Goal: Contribute content: Contribute content

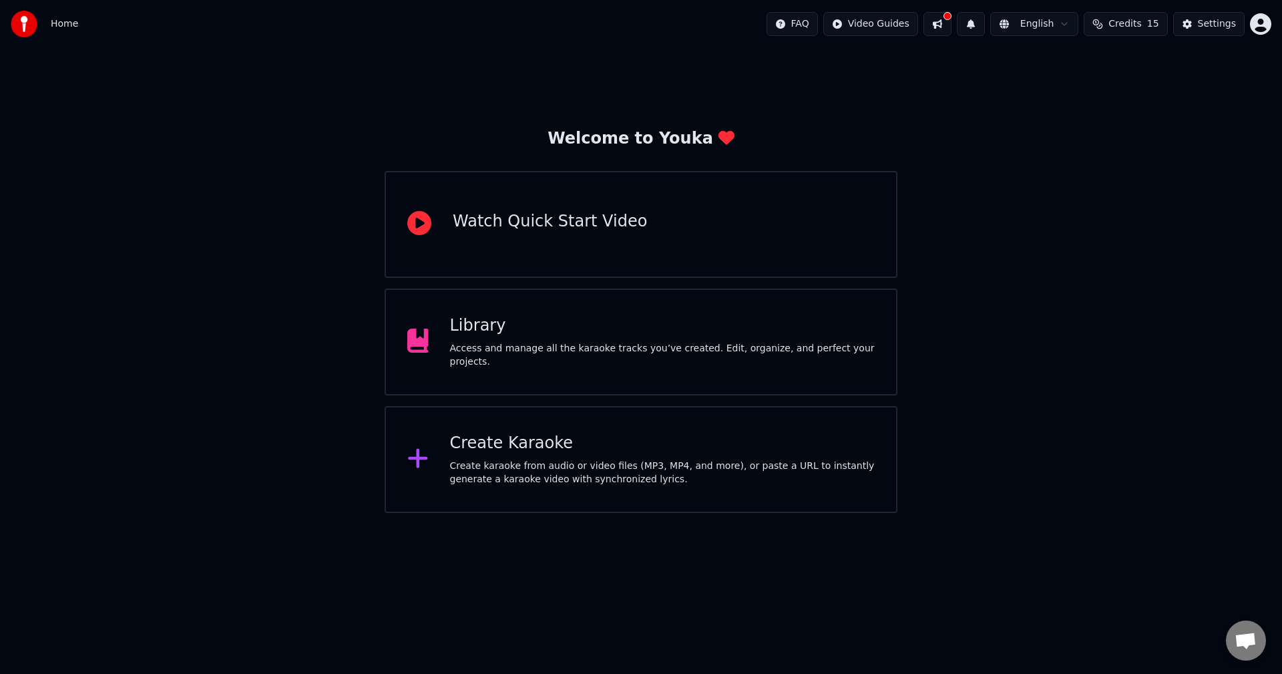
click at [493, 351] on div "Access and manage all the karaoke tracks you’ve created. Edit, organize, and pe…" at bounding box center [662, 355] width 425 height 27
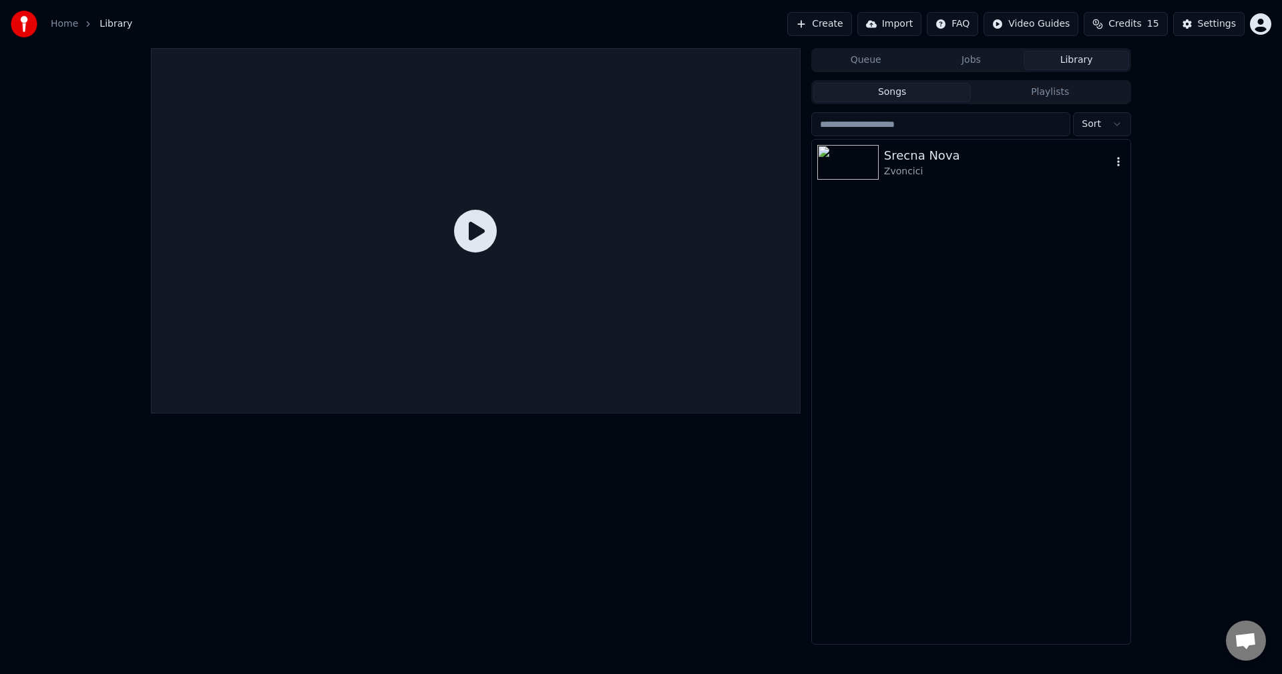
click at [867, 165] on img at bounding box center [847, 162] width 61 height 35
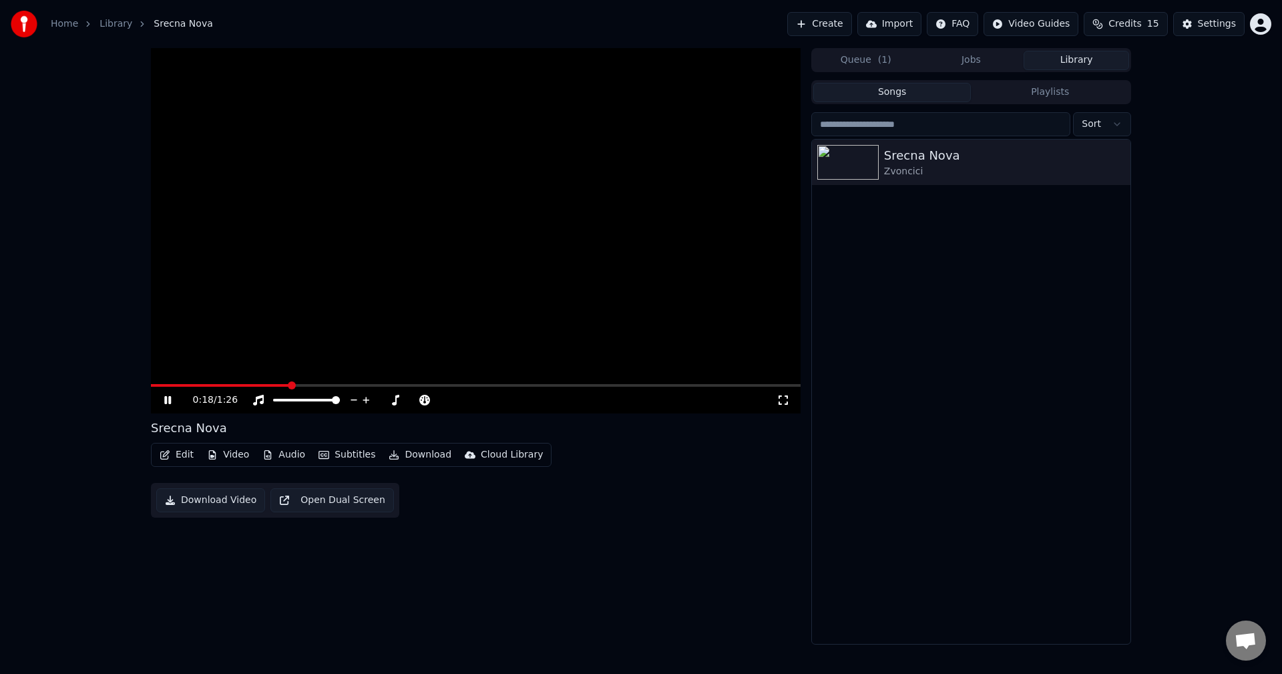
click at [168, 402] on icon at bounding box center [177, 400] width 31 height 11
click at [1266, 25] on html "Home Library Srecna Nova Create Import FAQ Video Guides Credits 15 Settings 0:1…" at bounding box center [641, 337] width 1282 height 674
click at [1176, 50] on div "[EMAIL_ADDRESS][DOMAIN_NAME] Billing Feature Voting Sign Out 2.2.0 f3b4c5f" at bounding box center [1202, 109] width 160 height 145
click at [1049, 296] on html "Home Library Srecna Nova Create Import FAQ Video Guides Credits 15 Settings 0:1…" at bounding box center [641, 337] width 1282 height 674
click at [1262, 23] on html "Home Library Srecna Nova Create Import FAQ Video Guides Credits 15 Settings 0:1…" at bounding box center [641, 337] width 1282 height 674
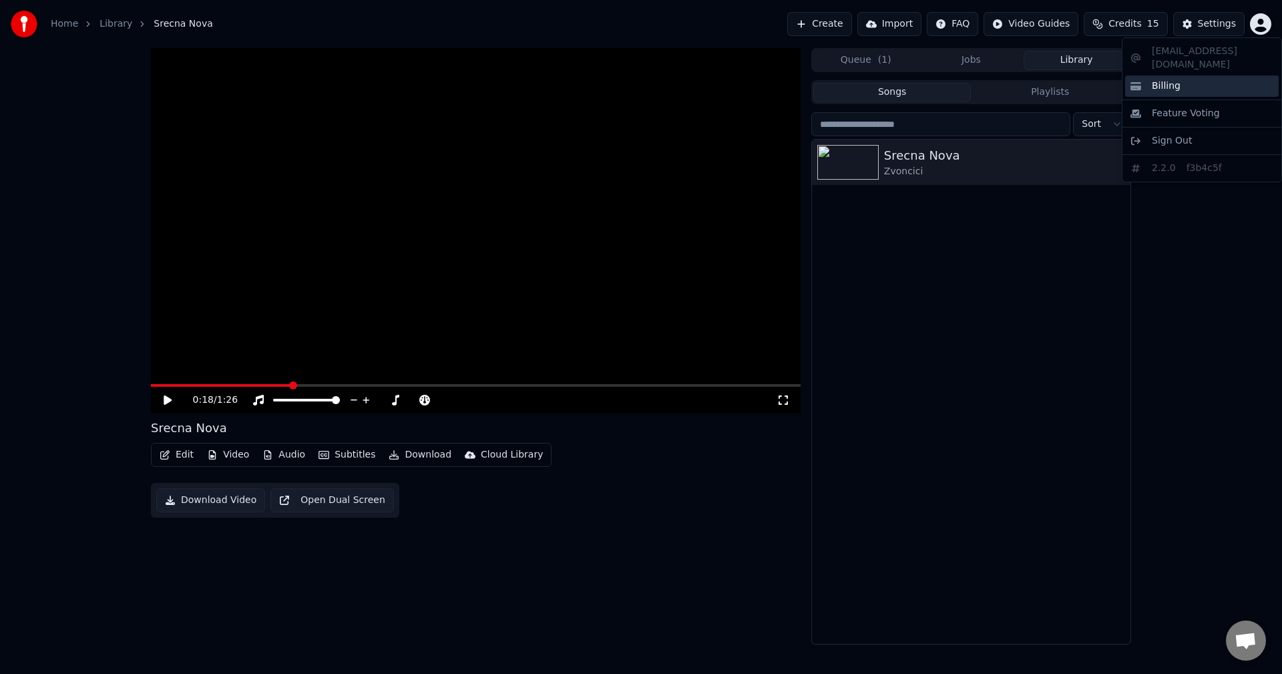
click at [1157, 79] on span "Billing" at bounding box center [1166, 85] width 29 height 13
click at [866, 174] on img at bounding box center [847, 162] width 61 height 35
click at [866, 61] on button "Queue ( 1 )" at bounding box center [866, 60] width 106 height 19
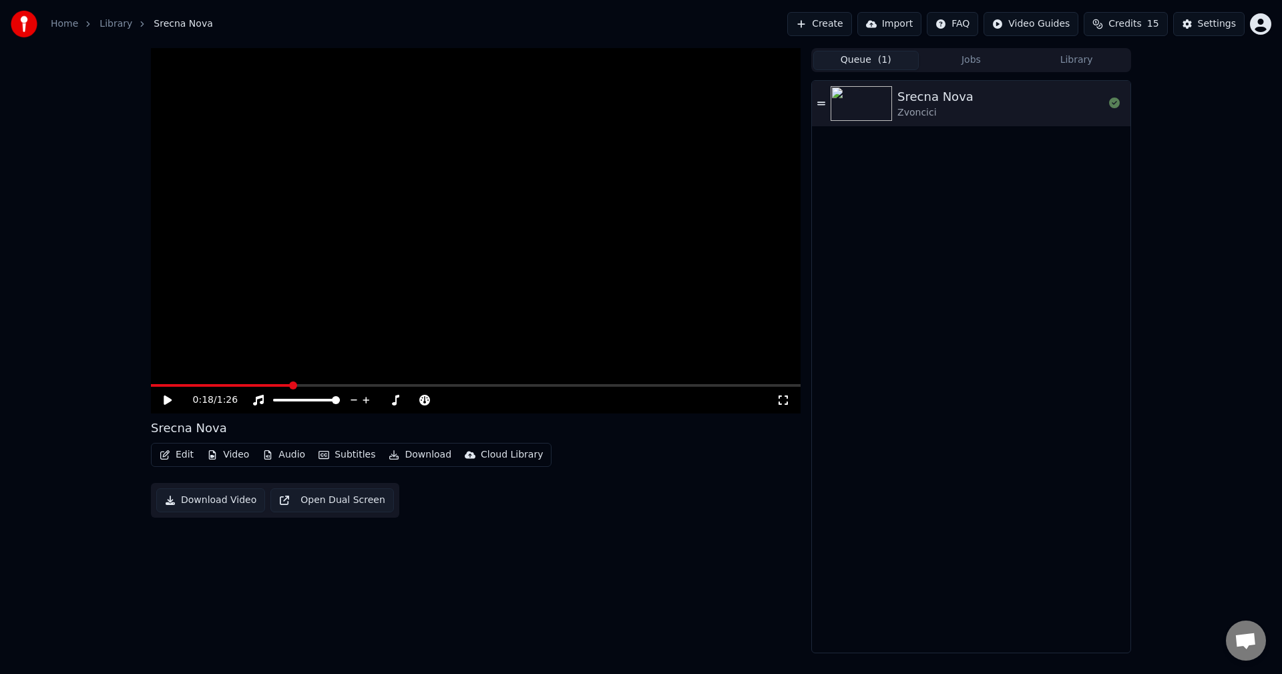
click at [1035, 28] on html "Home Library Srecna Nova Create Import FAQ Video Guides Credits 15 Settings 0:1…" at bounding box center [641, 337] width 1282 height 674
click at [1135, 27] on html "Home Library Srecna Nova Create Import FAQ Video Guides Credits 15 Settings 0:1…" at bounding box center [641, 337] width 1282 height 674
click at [871, 107] on img at bounding box center [861, 103] width 61 height 35
click at [565, 240] on video at bounding box center [476, 230] width 650 height 365
click at [61, 26] on link "Home" at bounding box center [64, 23] width 27 height 13
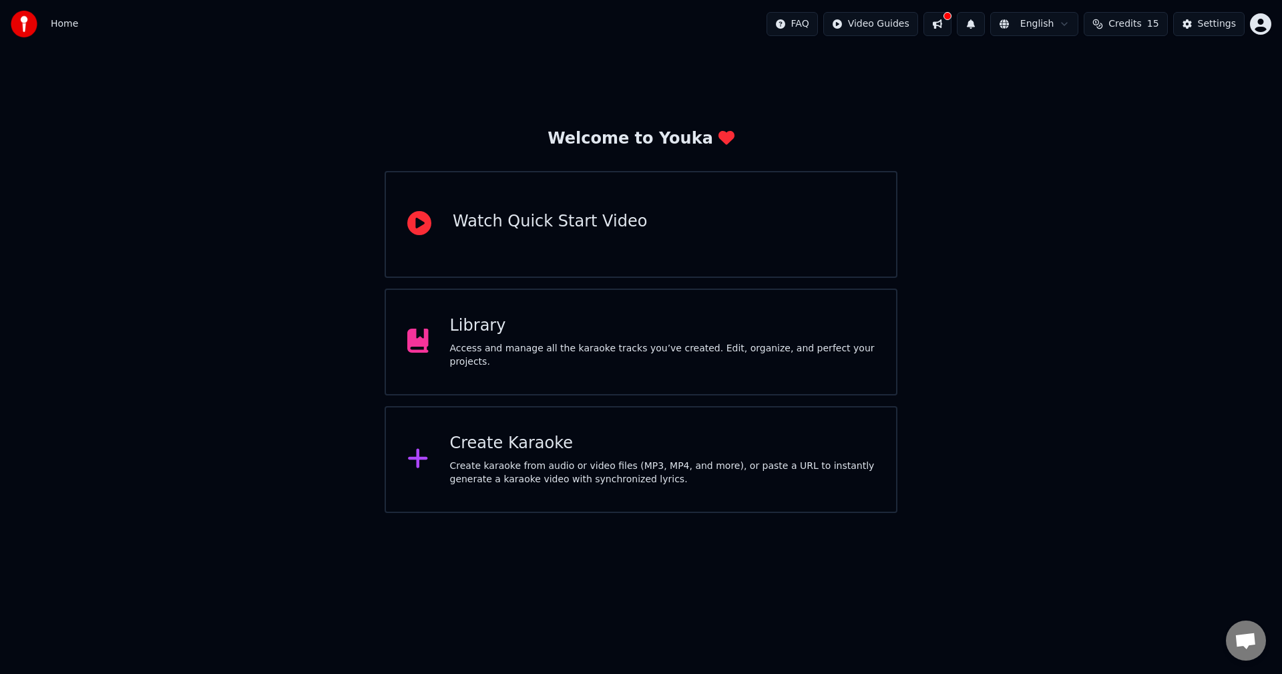
click at [603, 448] on div "Create Karaoke" at bounding box center [662, 443] width 425 height 21
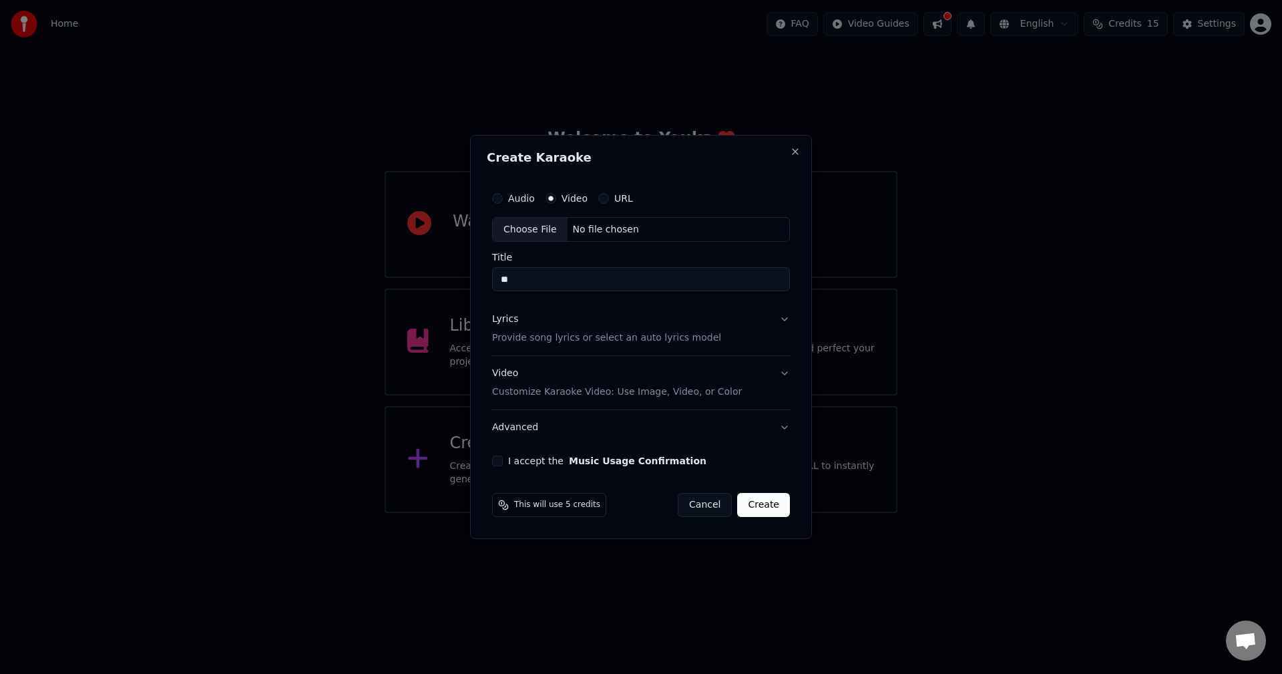
type input "*"
click at [519, 273] on input "Title" at bounding box center [641, 280] width 298 height 24
paste input "**********"
type input "**********"
click at [562, 465] on label "I accept the Music Usage Confirmation" at bounding box center [607, 460] width 198 height 9
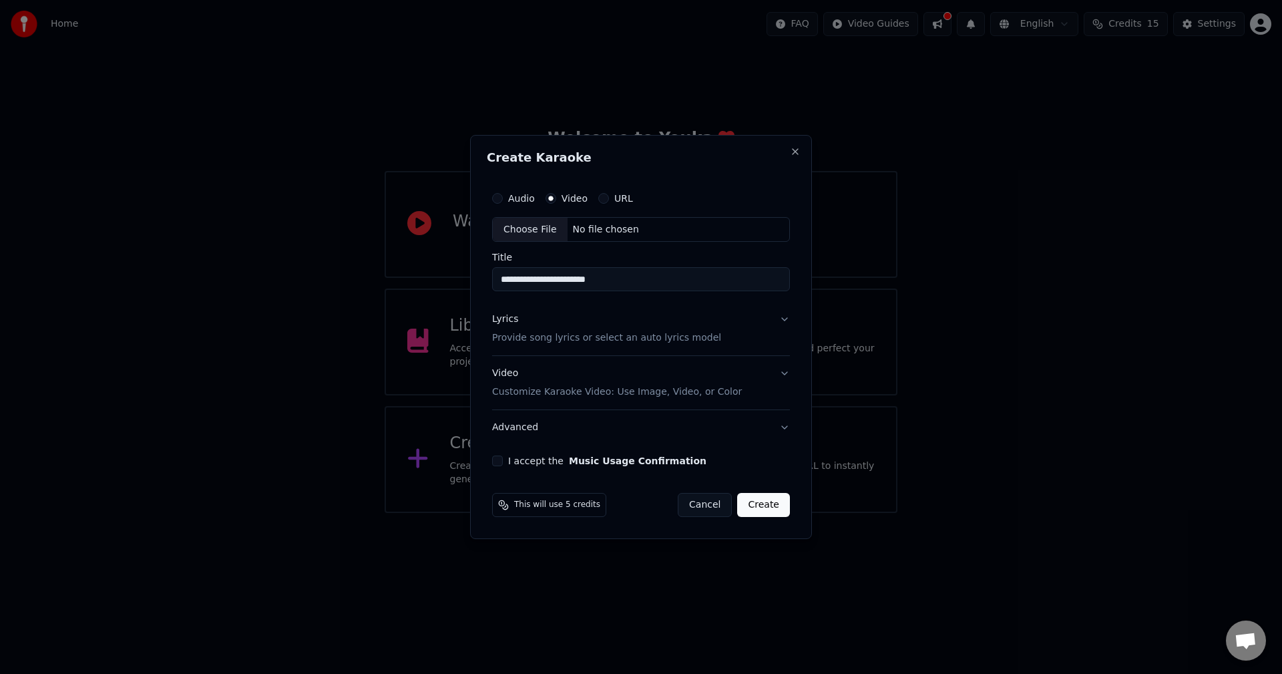
click at [503, 465] on button "I accept the Music Usage Confirmation" at bounding box center [497, 460] width 11 height 11
click at [764, 508] on button "Create" at bounding box center [763, 505] width 53 height 24
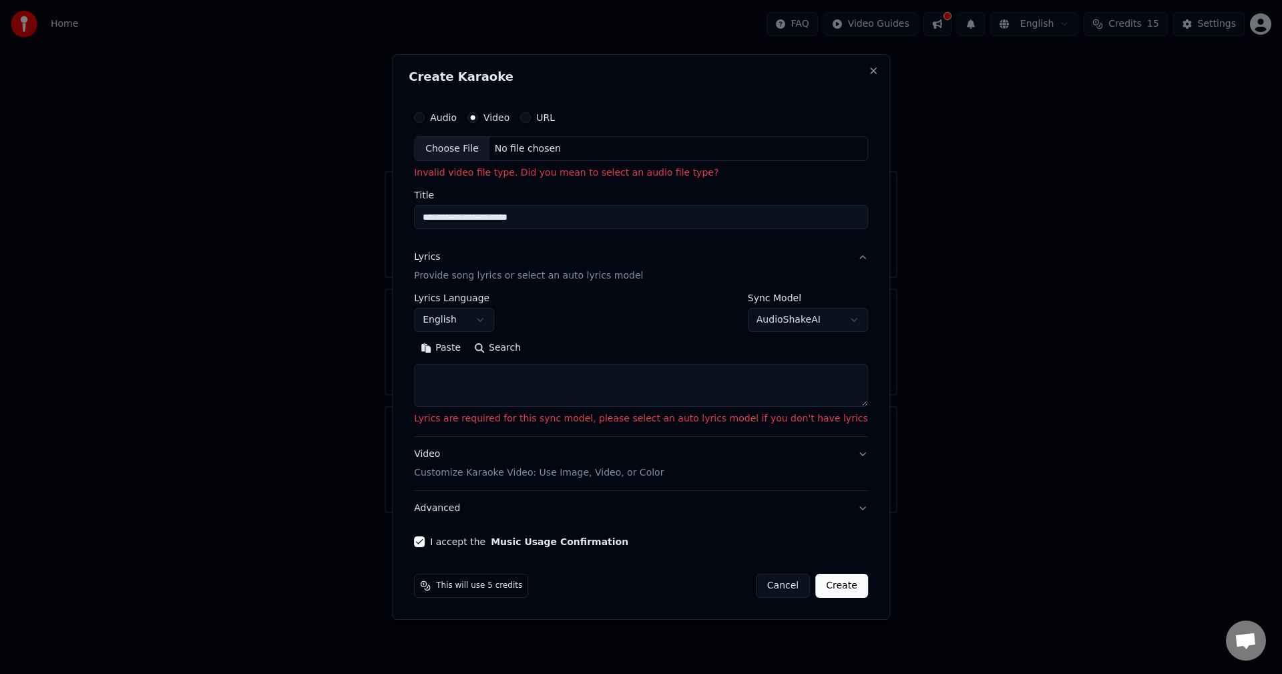
click at [490, 154] on div "Choose File" at bounding box center [452, 149] width 75 height 24
click at [868, 71] on button "Close" at bounding box center [873, 70] width 11 height 11
select select
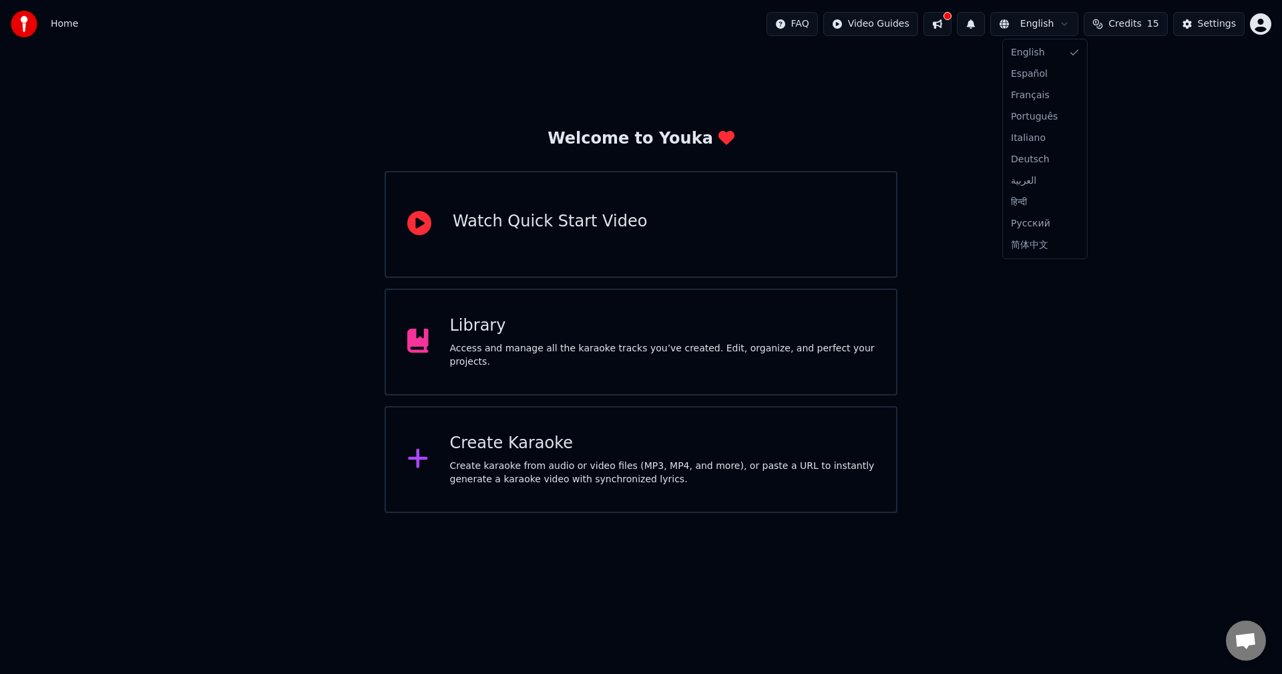
click at [1077, 24] on html "Home FAQ Video Guides English Credits 15 Settings Welcome to Youka Watch Quick …" at bounding box center [641, 256] width 1282 height 513
click at [996, 337] on html "Home FAQ Video Guides English Credits 15 Settings Welcome to Youka Watch Quick …" at bounding box center [641, 256] width 1282 height 513
click at [1199, 23] on button "Settings" at bounding box center [1208, 24] width 71 height 24
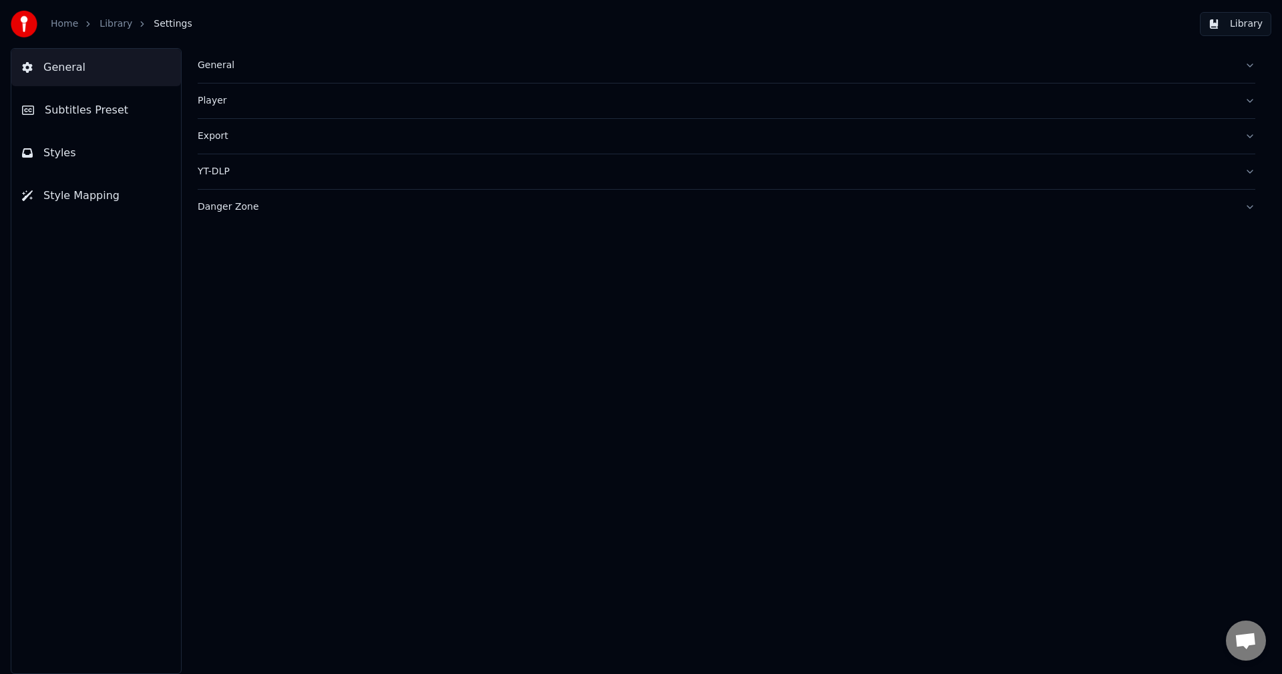
click at [64, 120] on button "Subtitles Preset" at bounding box center [96, 110] width 170 height 37
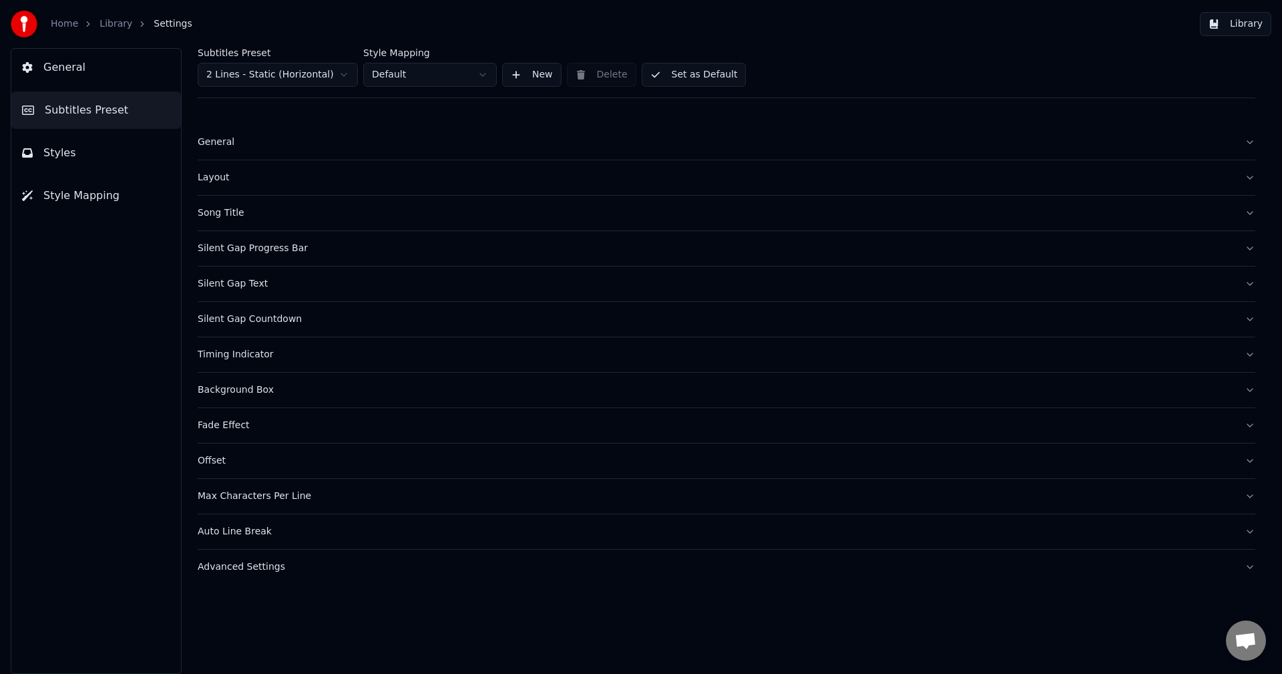
click at [342, 76] on html "Home Library Settings Library General Subtitles Preset Styles Style Mapping Sub…" at bounding box center [641, 337] width 1282 height 674
click at [416, 81] on html "Home Library Settings Library General Subtitles Preset Styles Style Mapping Sub…" at bounding box center [641, 337] width 1282 height 674
click at [212, 144] on div "General" at bounding box center [716, 142] width 1037 height 13
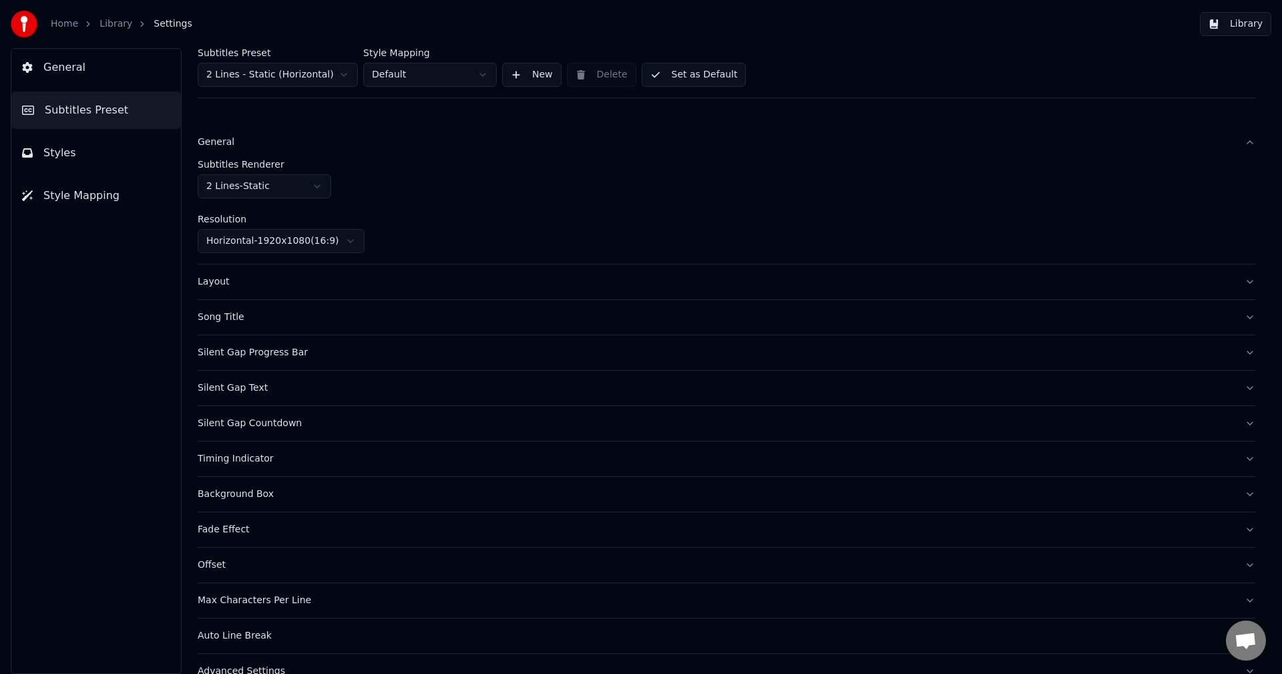
click at [212, 144] on div "General" at bounding box center [716, 142] width 1037 height 13
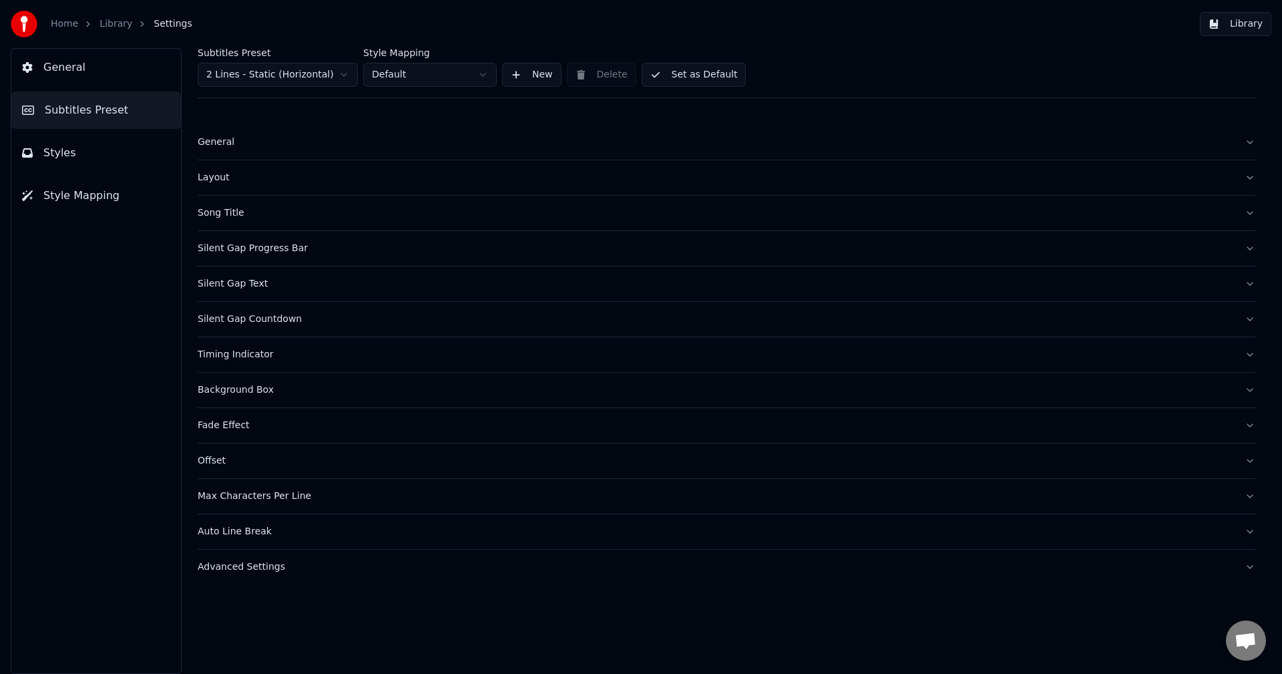
click at [217, 146] on div "General" at bounding box center [716, 142] width 1037 height 13
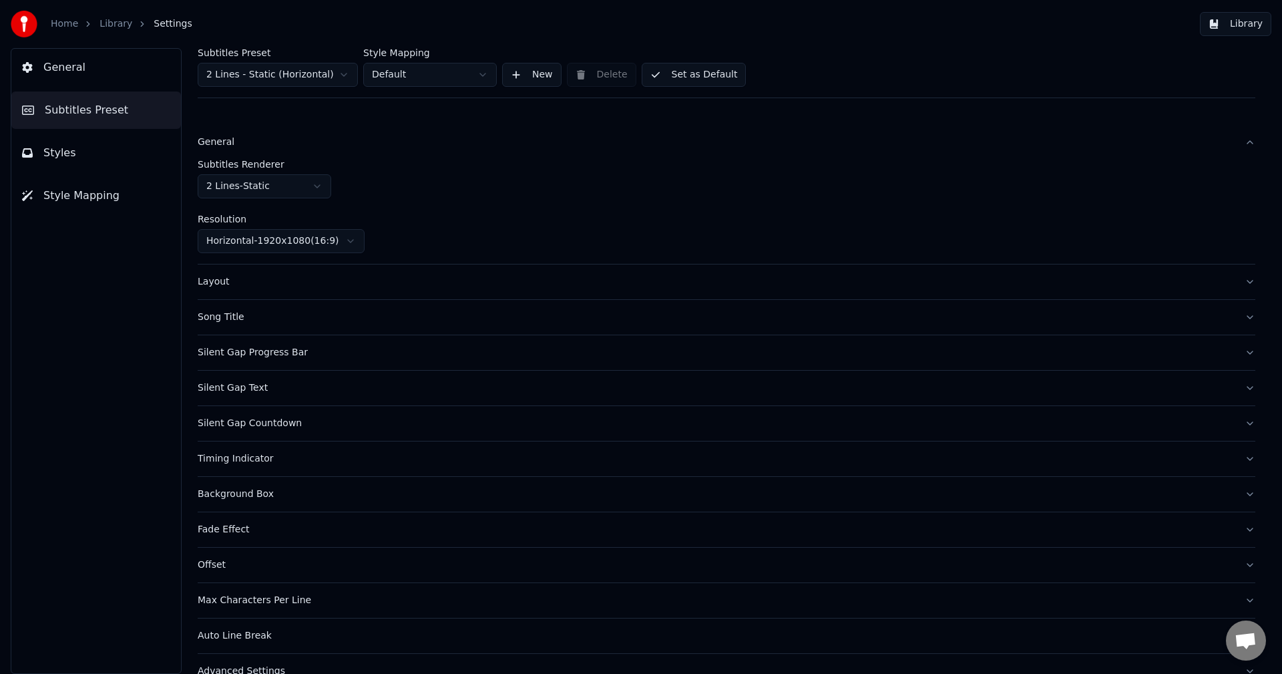
click at [218, 147] on div "General" at bounding box center [716, 142] width 1037 height 13
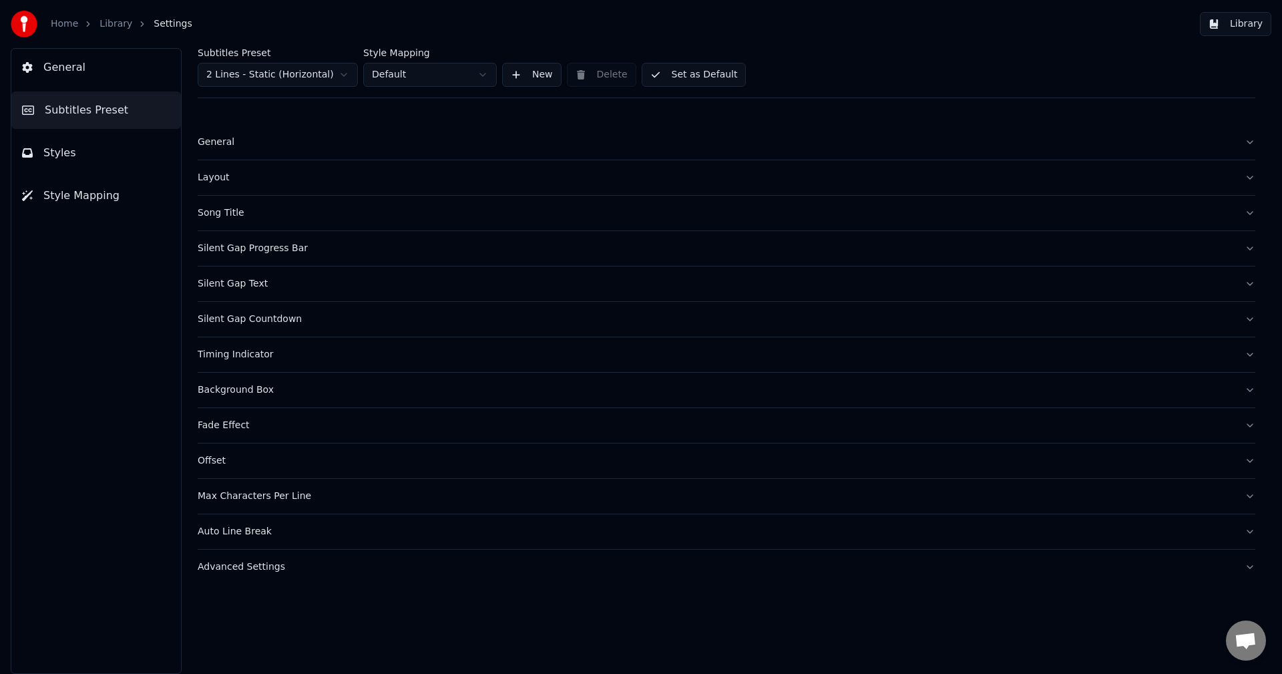
click at [218, 147] on div "General" at bounding box center [716, 142] width 1037 height 13
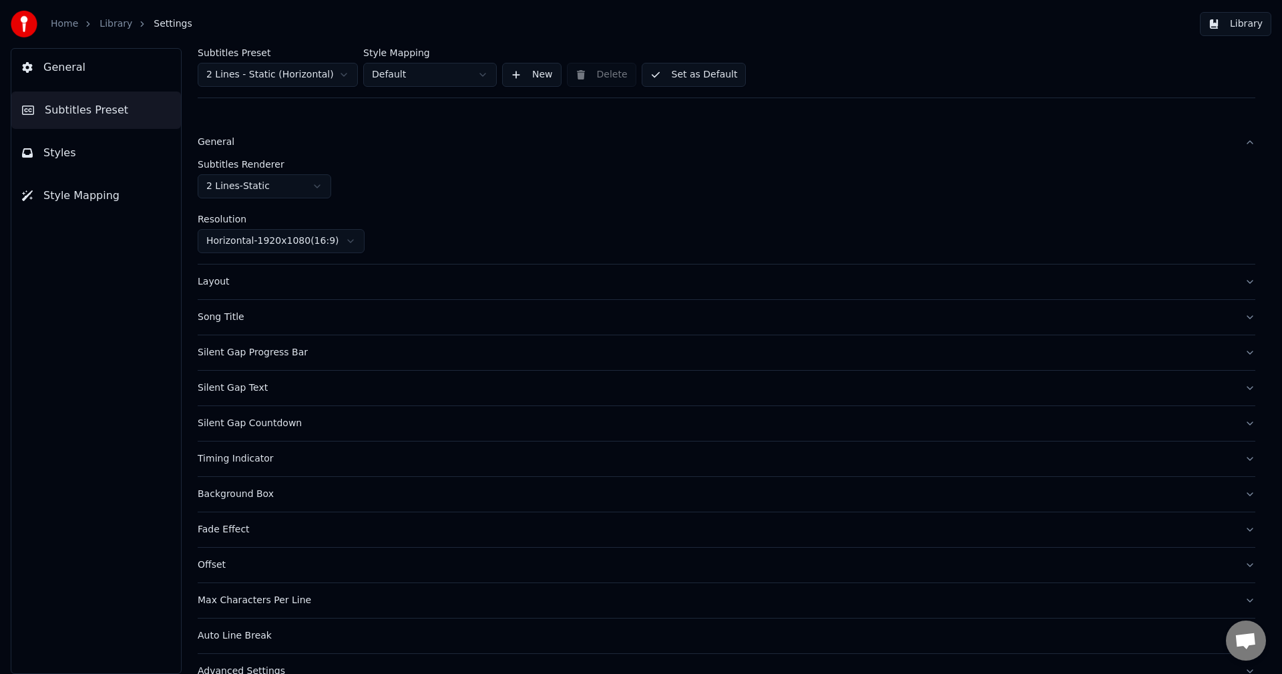
click at [355, 242] on html "Home Library Settings Library General Subtitles Preset Styles Style Mapping Sub…" at bounding box center [641, 337] width 1282 height 674
click at [427, 201] on html "Home Library Settings Library General Subtitles Preset Styles Style Mapping Sub…" at bounding box center [641, 337] width 1282 height 674
click at [202, 285] on div "Layout" at bounding box center [716, 281] width 1037 height 13
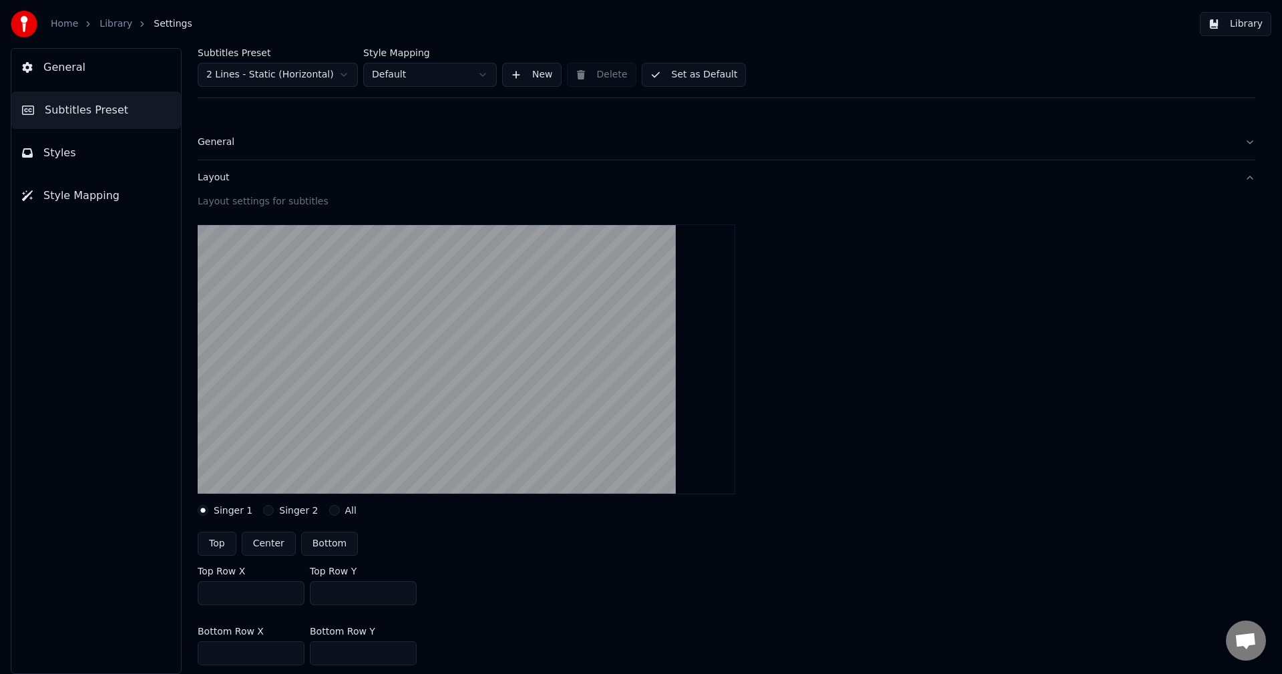
click at [212, 184] on button "Layout" at bounding box center [727, 177] width 1058 height 35
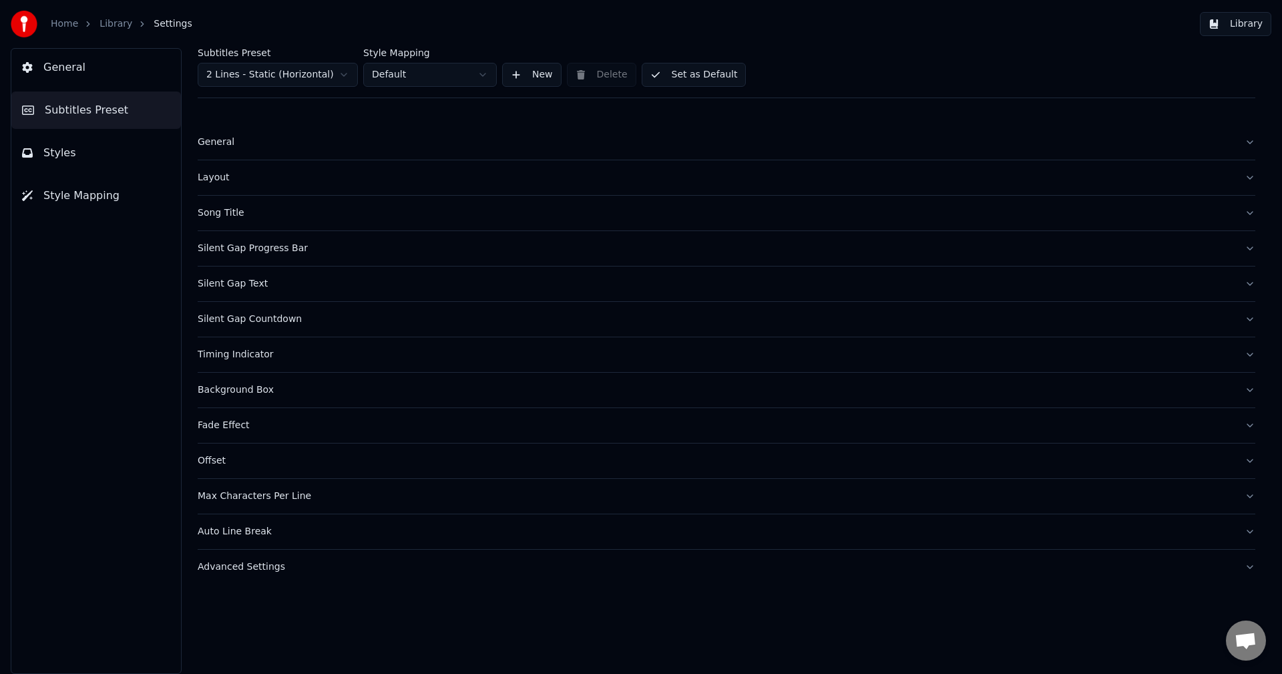
click at [232, 248] on div "Silent Gap Progress Bar" at bounding box center [716, 248] width 1037 height 13
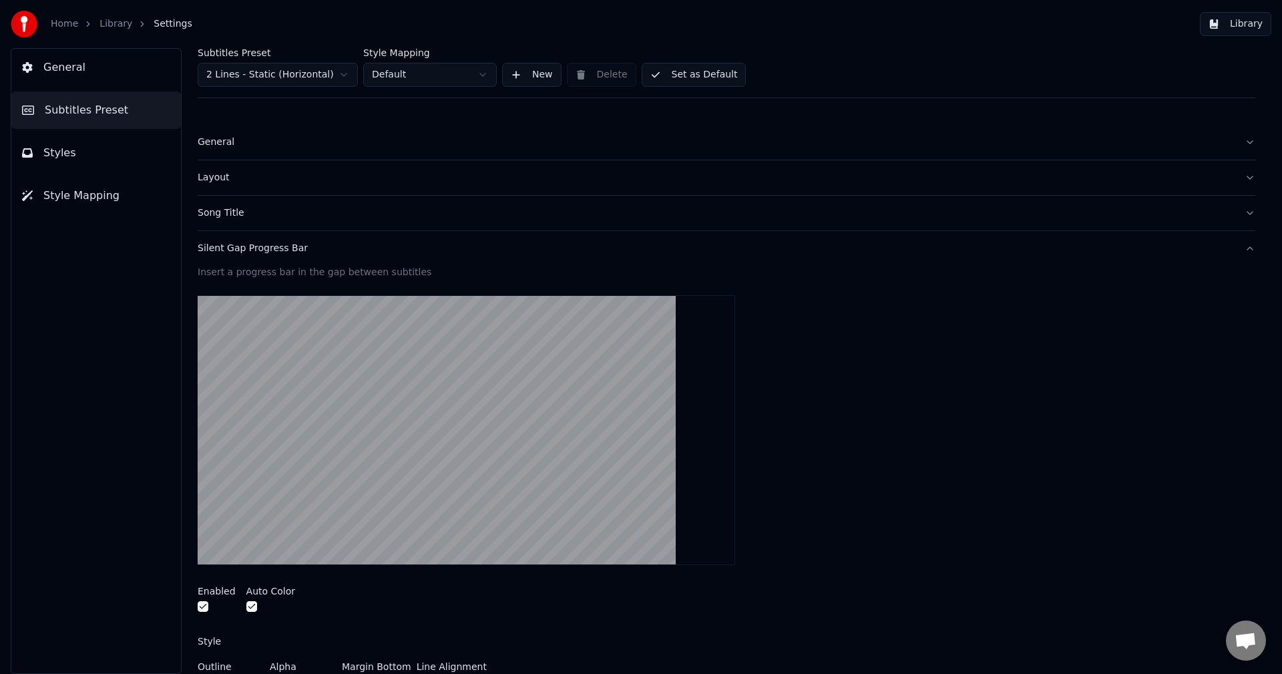
click at [256, 246] on div "Silent Gap Progress Bar" at bounding box center [716, 248] width 1037 height 13
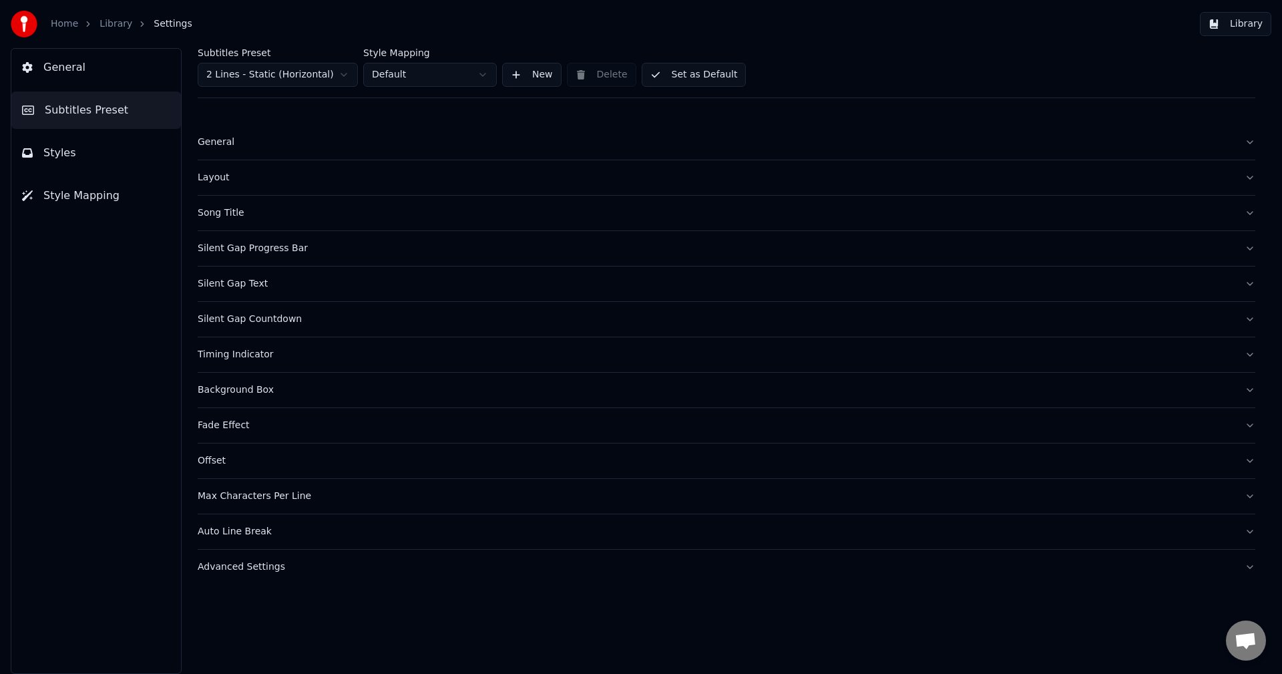
click at [220, 321] on div "Silent Gap Countdown" at bounding box center [716, 319] width 1037 height 13
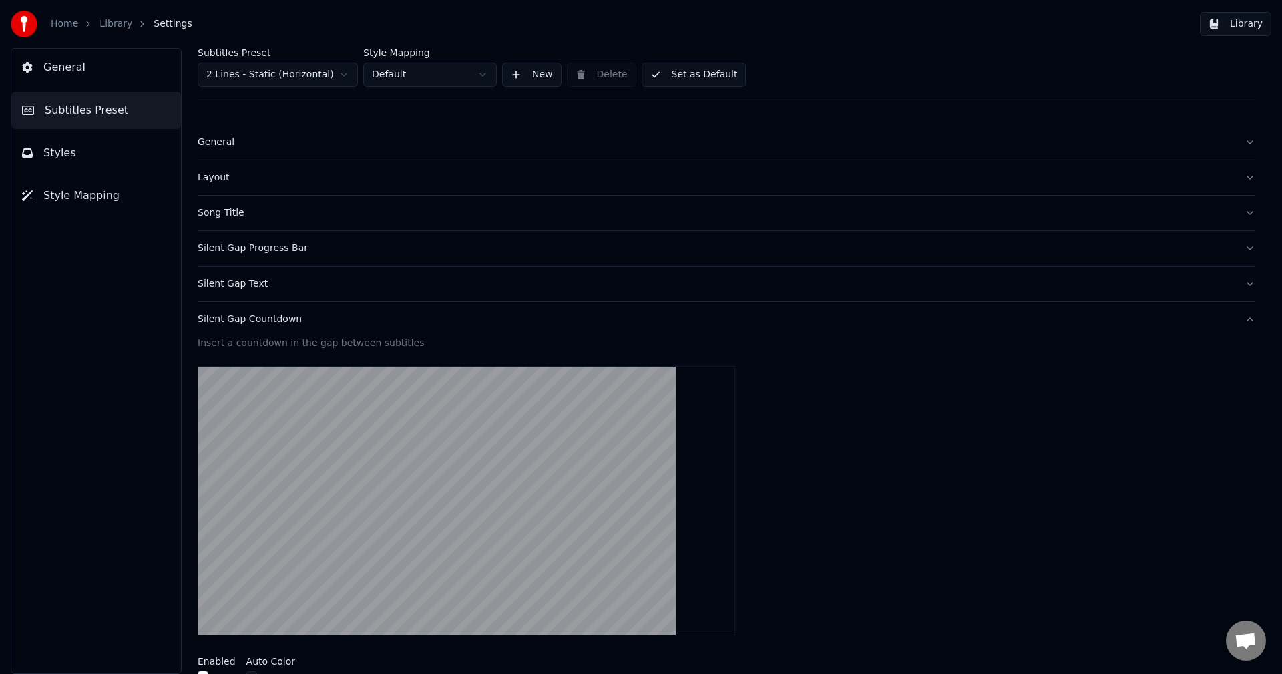
click at [222, 317] on div "Silent Gap Countdown" at bounding box center [716, 319] width 1037 height 13
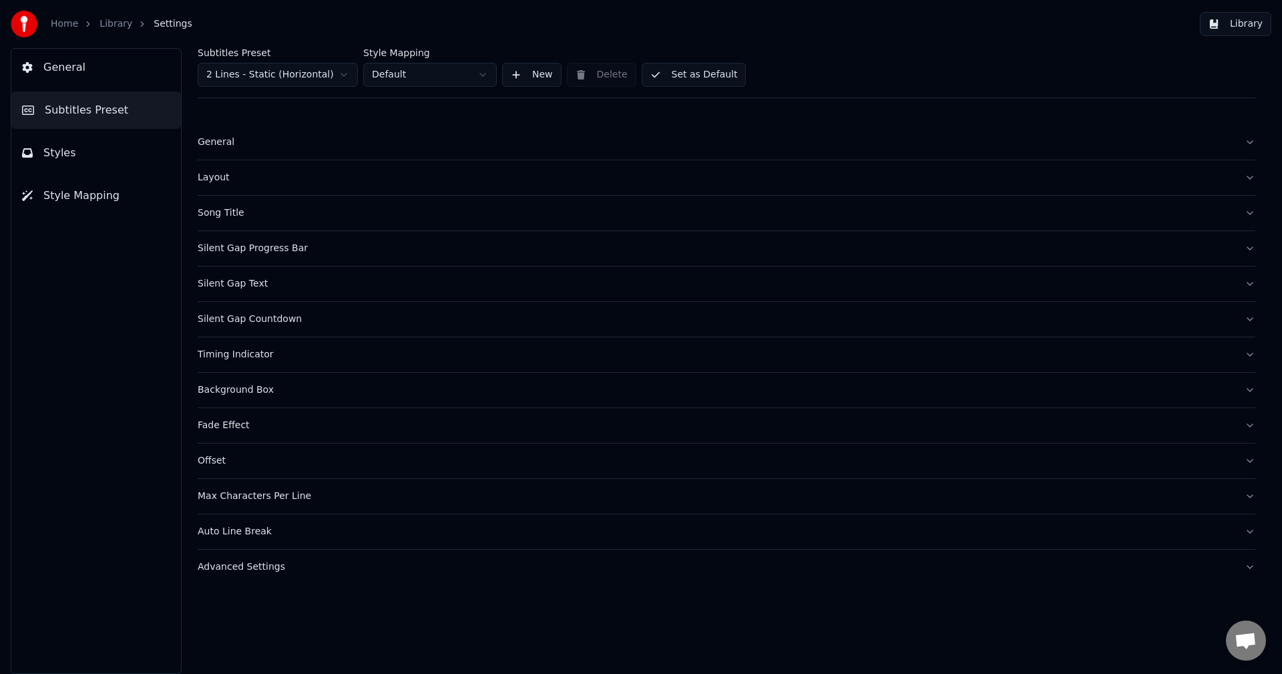
click at [240, 570] on div "Advanced Settings" at bounding box center [716, 566] width 1037 height 13
click at [1232, 29] on button "Library" at bounding box center [1235, 24] width 71 height 24
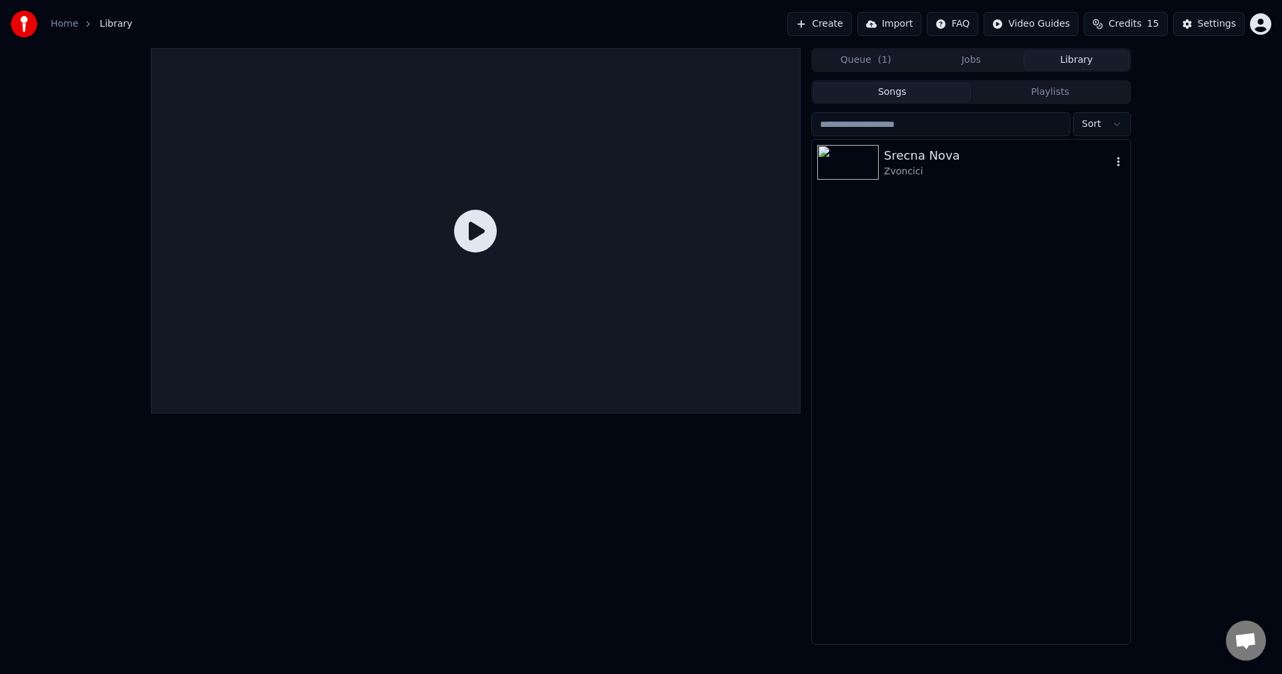
click at [855, 166] on img at bounding box center [847, 162] width 61 height 35
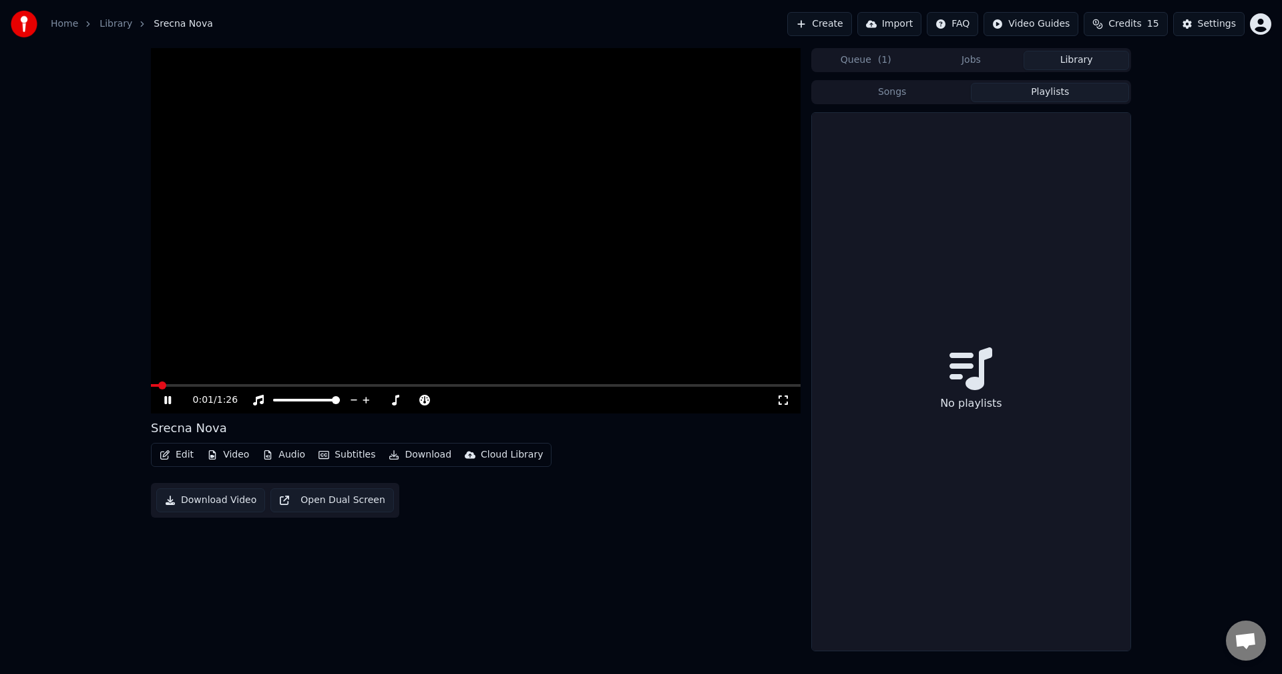
click at [1033, 100] on button "Playlists" at bounding box center [1050, 92] width 158 height 19
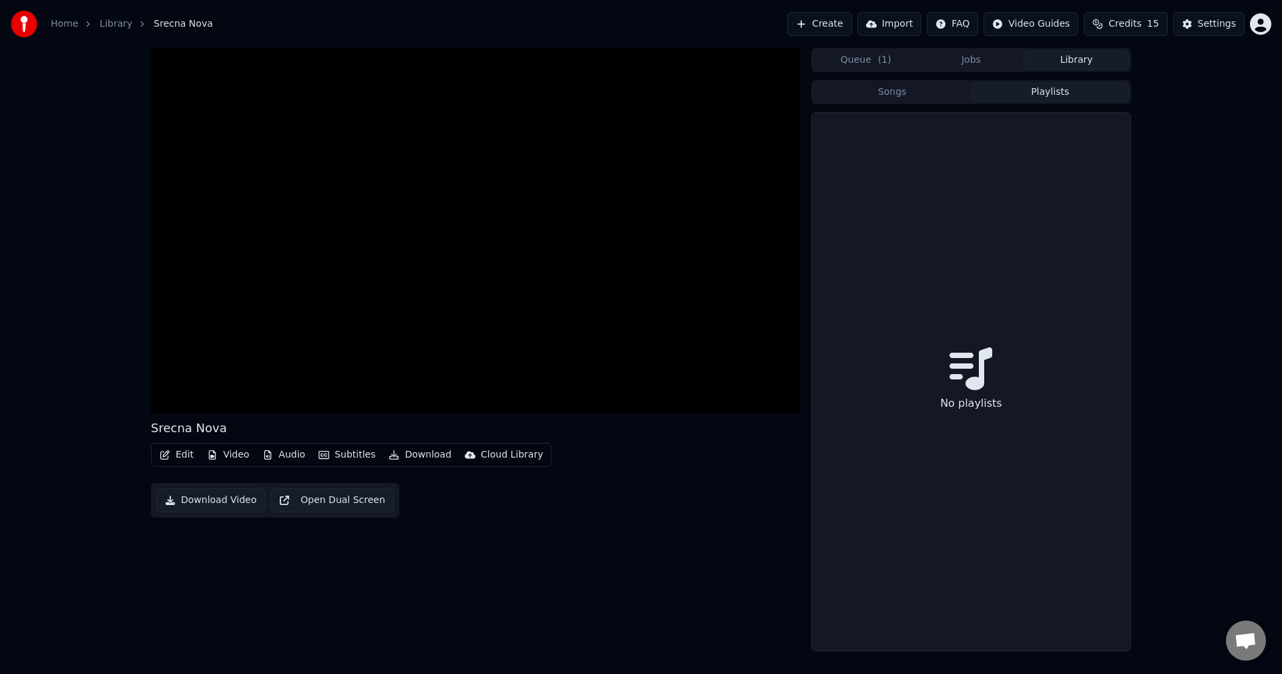
click at [1218, 268] on div "Srecna Nova Edit Video Audio Subtitles Download Cloud Library Download Video Op…" at bounding box center [641, 349] width 1282 height 603
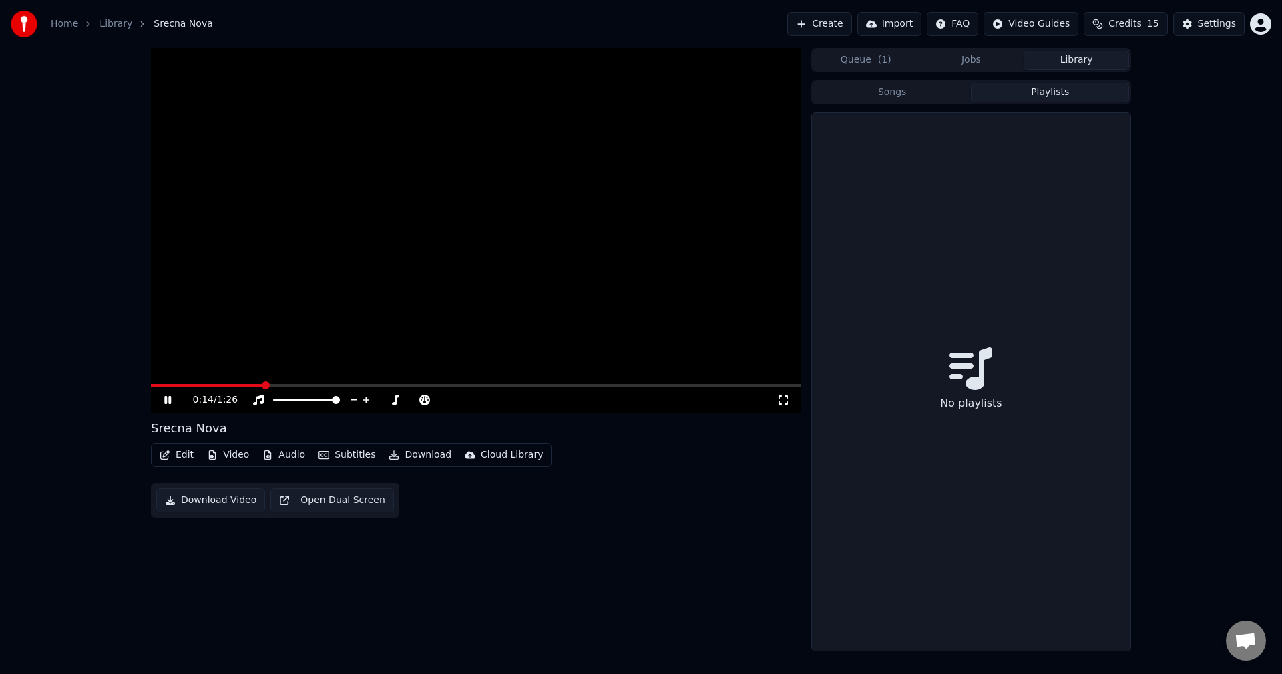
click at [867, 58] on button "Queue ( 1 )" at bounding box center [866, 60] width 106 height 19
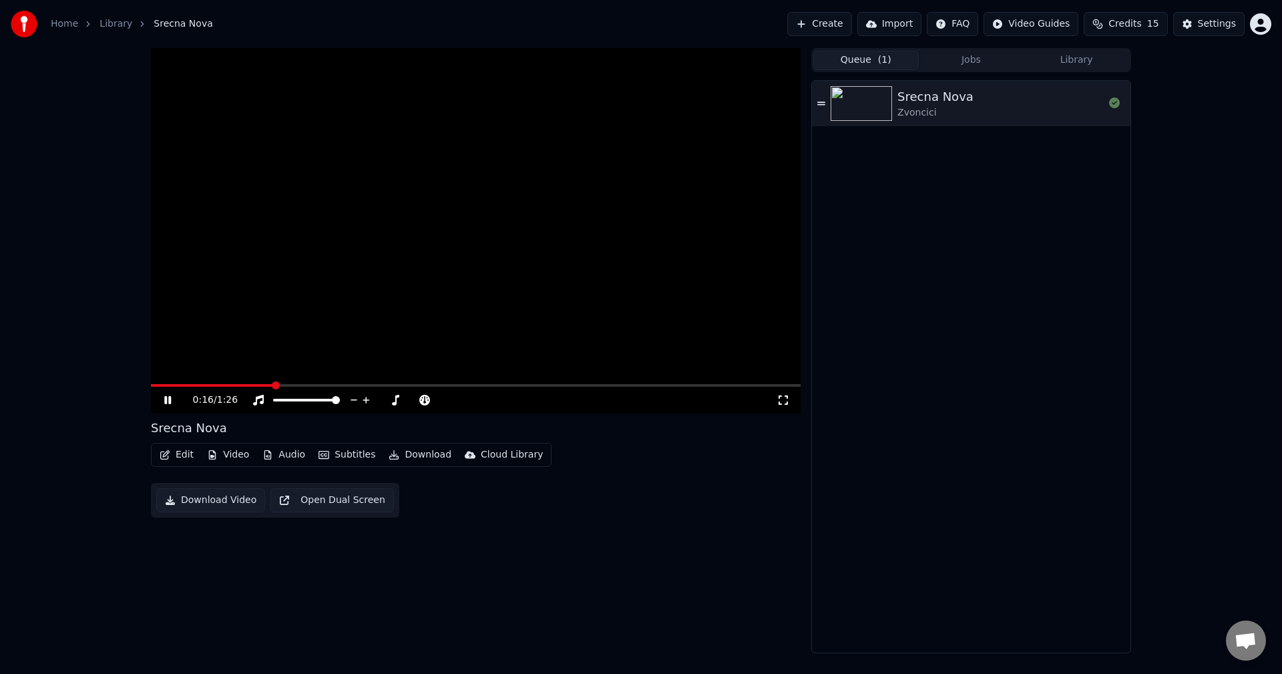
click at [867, 58] on button "Queue ( 1 )" at bounding box center [866, 60] width 106 height 19
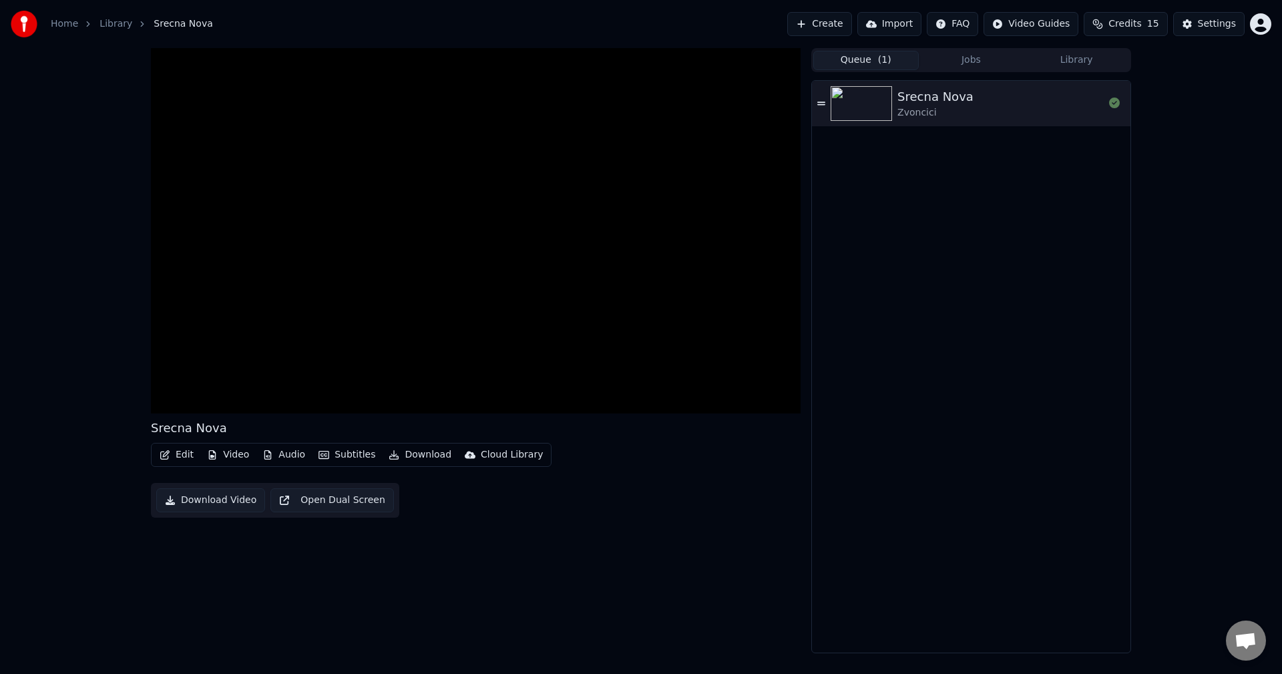
click at [904, 25] on button "Import" at bounding box center [890, 24] width 64 height 24
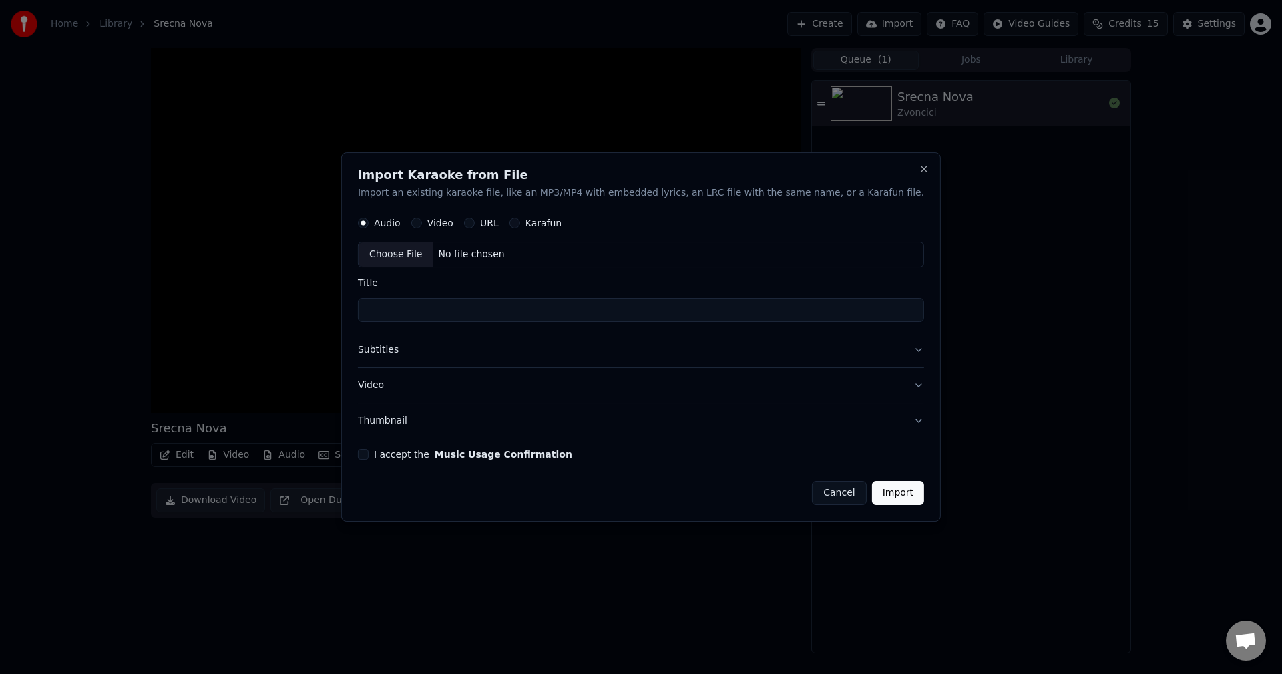
drag, startPoint x: 797, startPoint y: 494, endPoint x: 836, endPoint y: 401, distance: 100.0
click at [812, 494] on button "Cancel" at bounding box center [839, 493] width 54 height 24
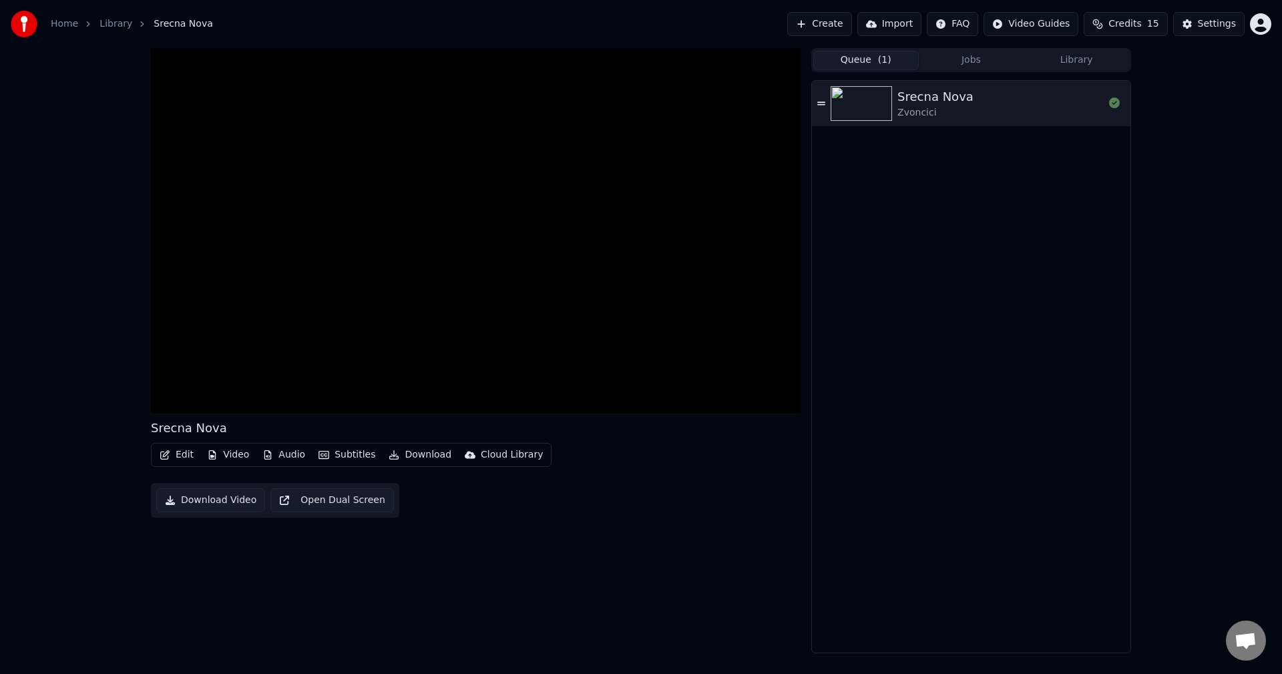
click at [848, 27] on button "Create" at bounding box center [819, 24] width 65 height 24
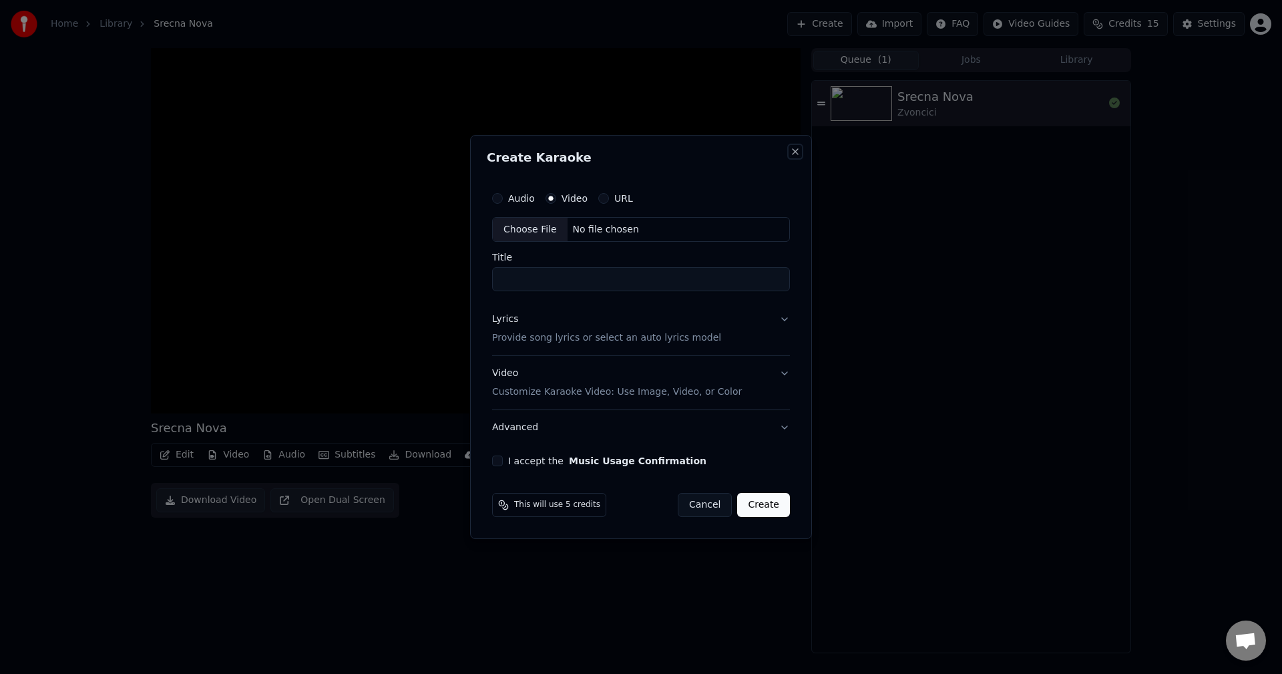
click at [797, 154] on button "Close" at bounding box center [795, 151] width 11 height 11
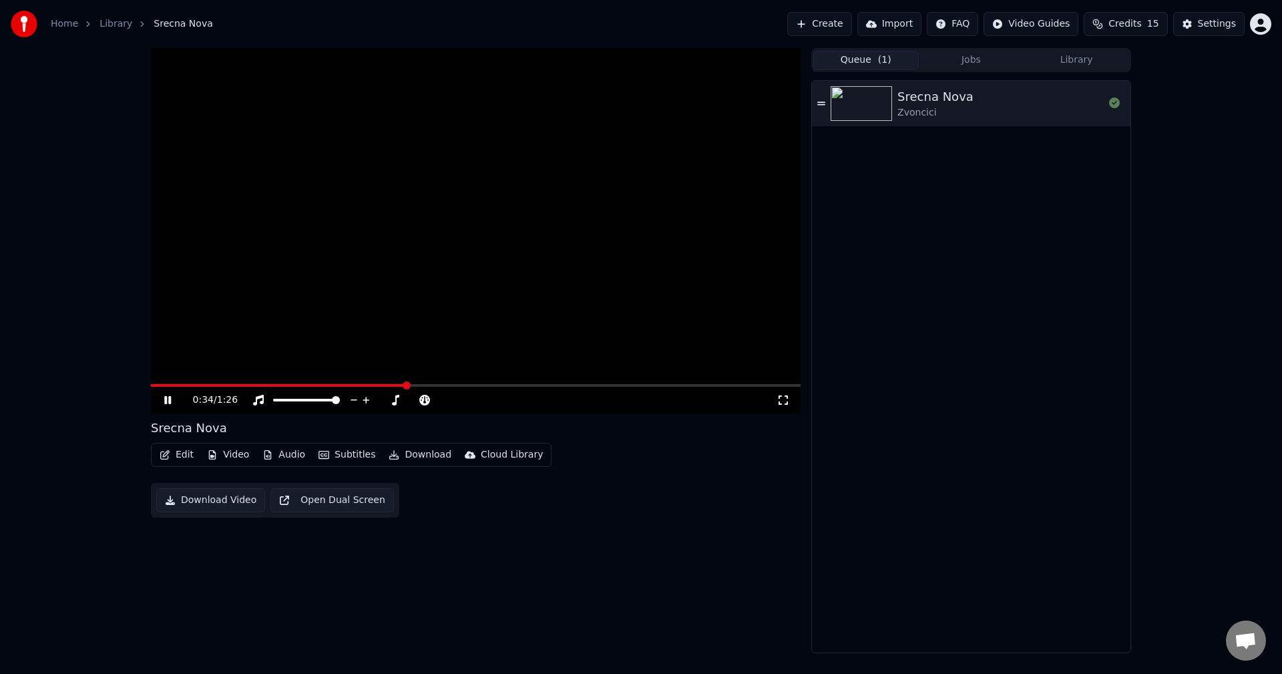
click at [552, 270] on video at bounding box center [476, 230] width 650 height 365
